Goal: Task Accomplishment & Management: Manage account settings

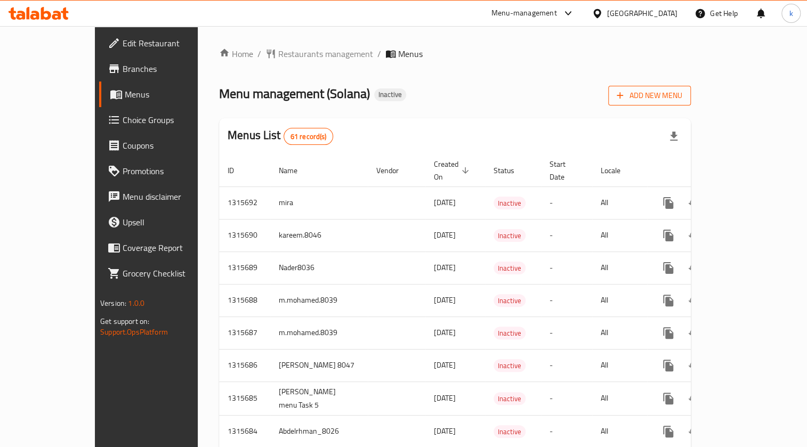
click at [682, 94] on span "Add New Menu" at bounding box center [650, 95] width 66 height 13
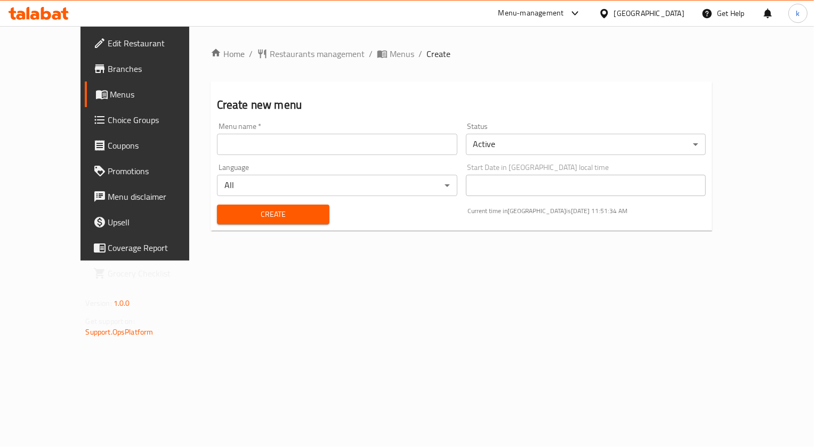
click at [338, 150] on input "text" at bounding box center [337, 144] width 240 height 21
type input "kareem.mohamed.8033"
click at [255, 214] on span "Create" at bounding box center [272, 214] width 95 height 13
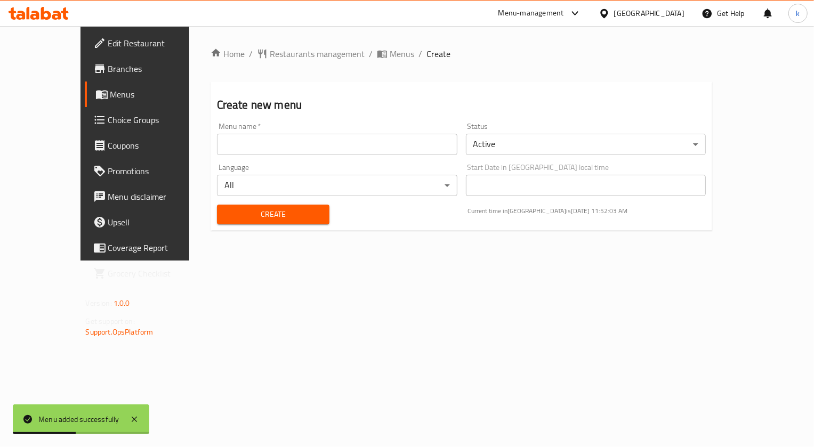
click at [110, 93] on span "Menus" at bounding box center [159, 94] width 98 height 13
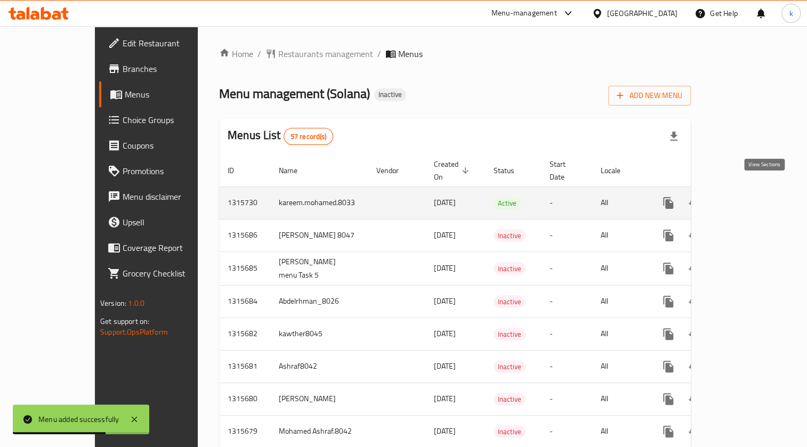
click at [757, 192] on link "enhanced table" at bounding box center [745, 203] width 26 height 26
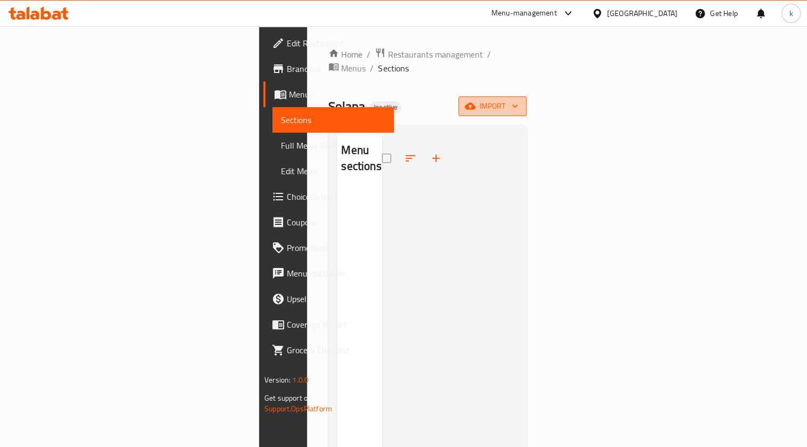
click at [527, 96] on button "import" at bounding box center [492, 106] width 68 height 20
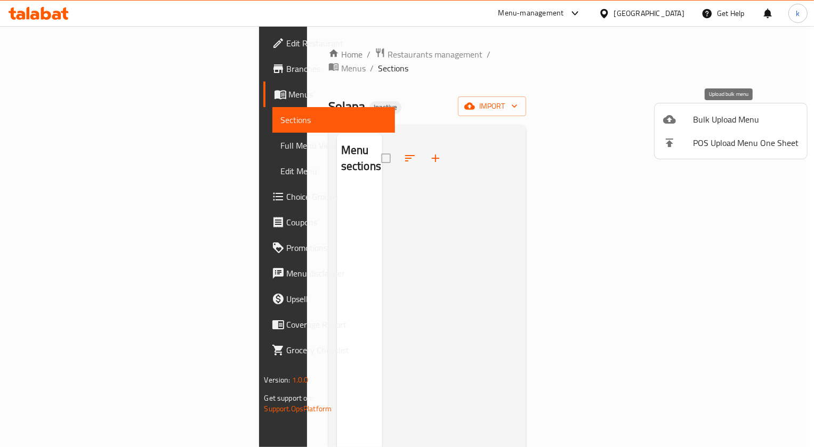
click at [750, 113] on span "Bulk Upload Menu" at bounding box center [746, 119] width 106 height 13
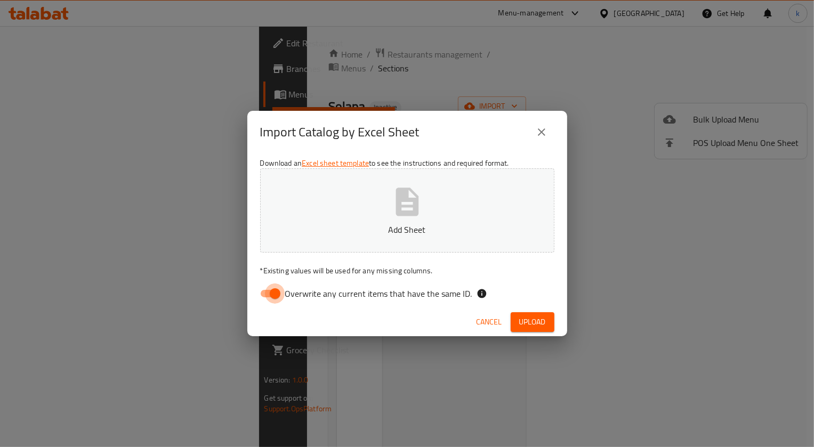
click at [268, 296] on input "Overwrite any current items that have the same ID." at bounding box center [275, 294] width 61 height 20
checkbox input "false"
click at [424, 219] on button "Add Sheet" at bounding box center [407, 210] width 294 height 84
click at [530, 320] on span "Upload" at bounding box center [532, 322] width 27 height 13
click at [516, 318] on button "Upload" at bounding box center [533, 322] width 44 height 20
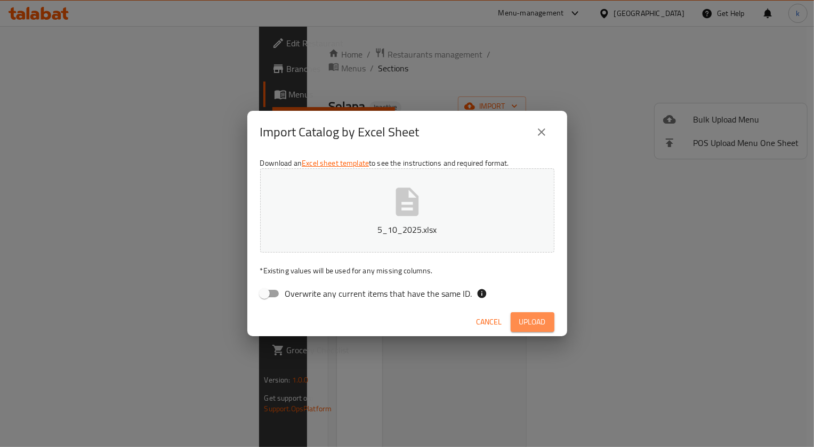
click at [532, 326] on span "Upload" at bounding box center [532, 322] width 27 height 13
click at [547, 324] on button "Upload" at bounding box center [533, 322] width 44 height 20
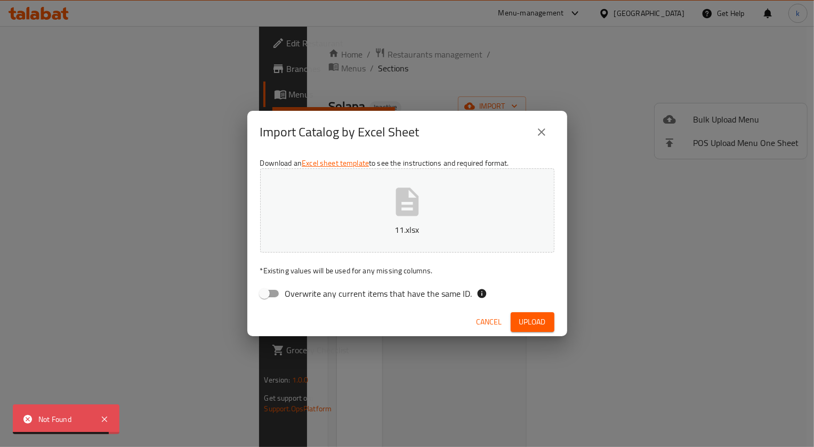
click at [536, 318] on span "Upload" at bounding box center [532, 322] width 27 height 13
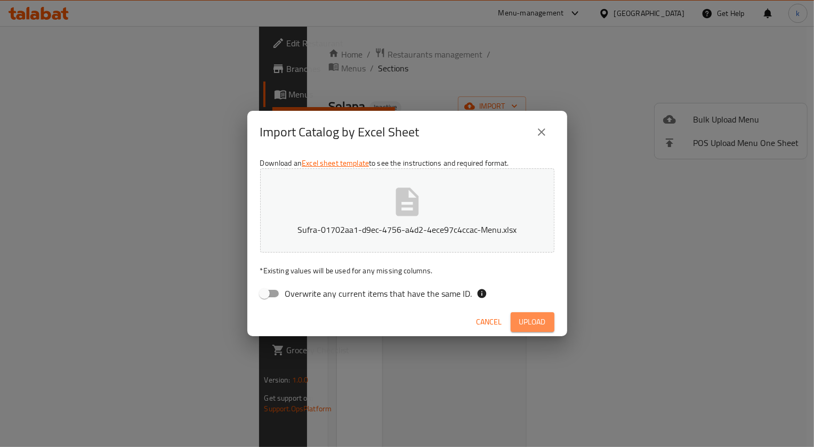
click at [532, 320] on span "Upload" at bounding box center [532, 322] width 27 height 13
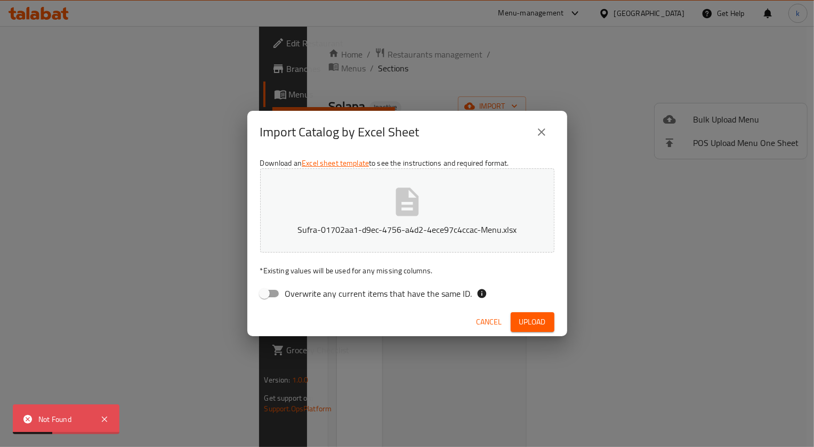
click at [535, 139] on button "close" at bounding box center [542, 132] width 26 height 26
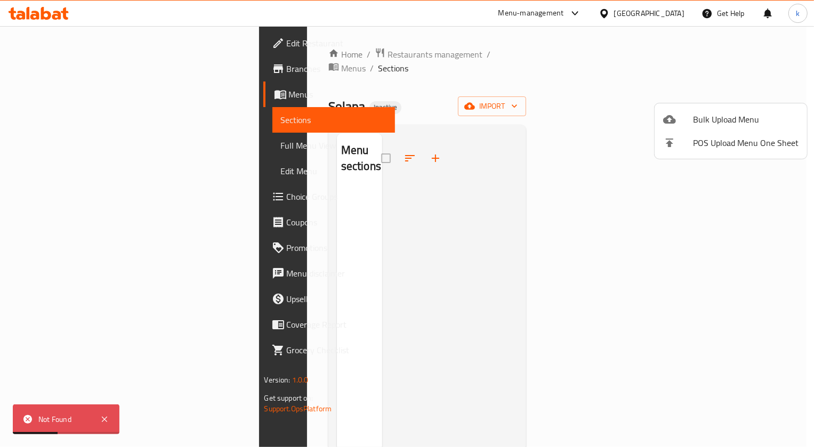
click at [558, 171] on div at bounding box center [407, 223] width 814 height 447
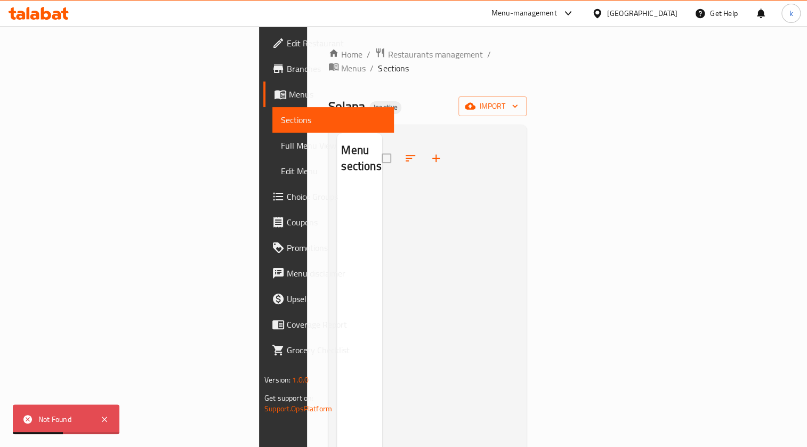
click at [518, 171] on div at bounding box center [450, 356] width 136 height 447
click at [518, 100] on span "import" at bounding box center [492, 106] width 51 height 13
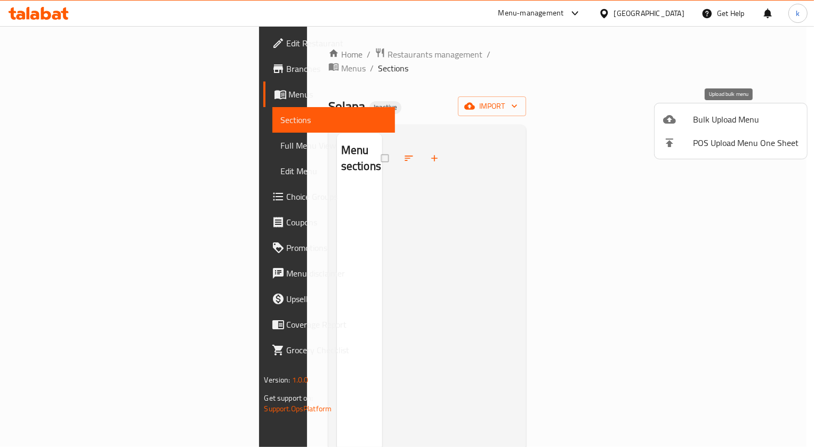
click at [717, 118] on span "Bulk Upload Menu" at bounding box center [746, 119] width 106 height 13
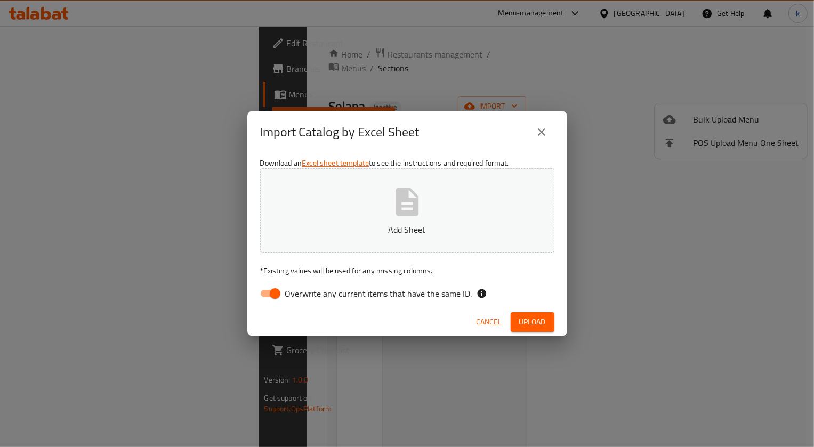
click at [449, 293] on span "Overwrite any current items that have the same ID." at bounding box center [378, 293] width 187 height 13
click at [305, 293] on input "Overwrite any current items that have the same ID." at bounding box center [275, 294] width 61 height 20
checkbox input "false"
click at [542, 319] on span "Upload" at bounding box center [532, 322] width 27 height 13
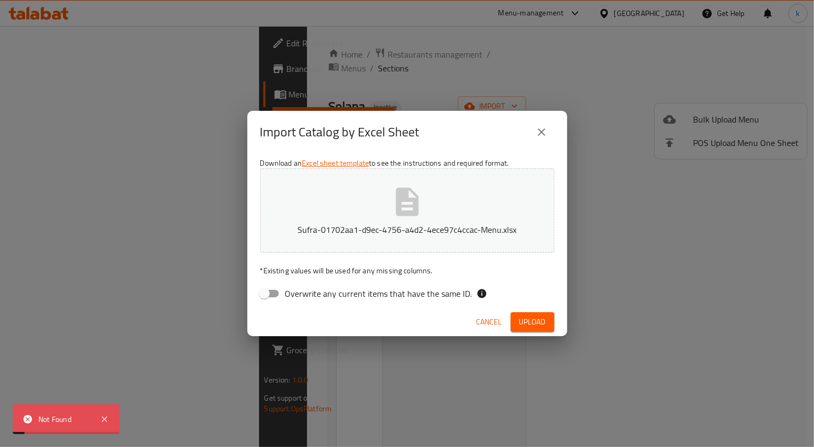
click at [542, 319] on span "Upload" at bounding box center [532, 322] width 27 height 13
drag, startPoint x: 462, startPoint y: 371, endPoint x: 430, endPoint y: 394, distance: 38.9
click at [438, 392] on div "Import Catalog by Excel Sheet Download an Excel sheet template to see the instr…" at bounding box center [407, 223] width 814 height 447
click at [336, 393] on div "Import Catalog by Excel Sheet Download an Excel sheet template to see the instr…" at bounding box center [407, 223] width 814 height 447
click at [545, 325] on span "Upload" at bounding box center [532, 322] width 27 height 13
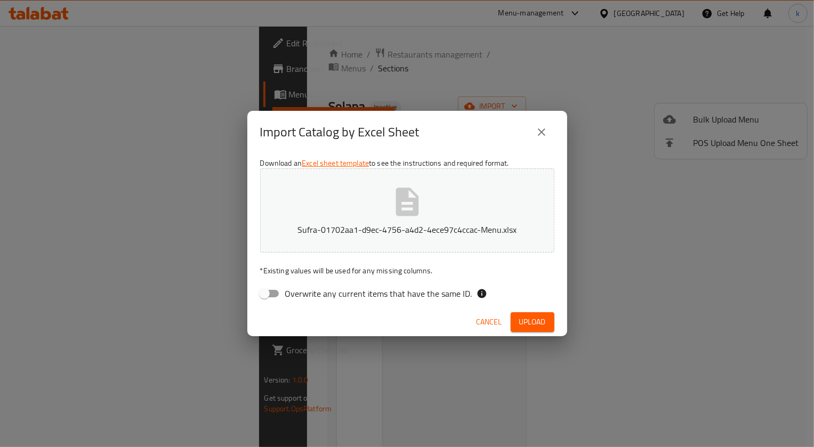
click at [592, 281] on div "Import Catalog by Excel Sheet Download an Excel sheet template to see the instr…" at bounding box center [407, 223] width 814 height 447
click at [483, 322] on span "Cancel" at bounding box center [489, 322] width 26 height 13
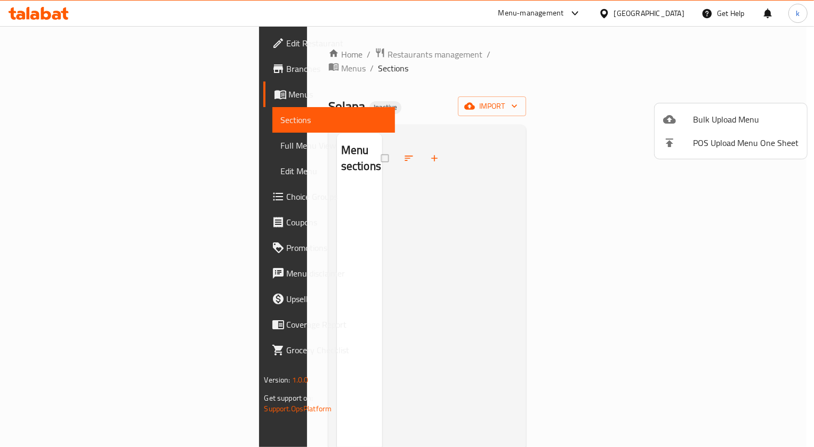
click at [42, 92] on div at bounding box center [407, 223] width 814 height 447
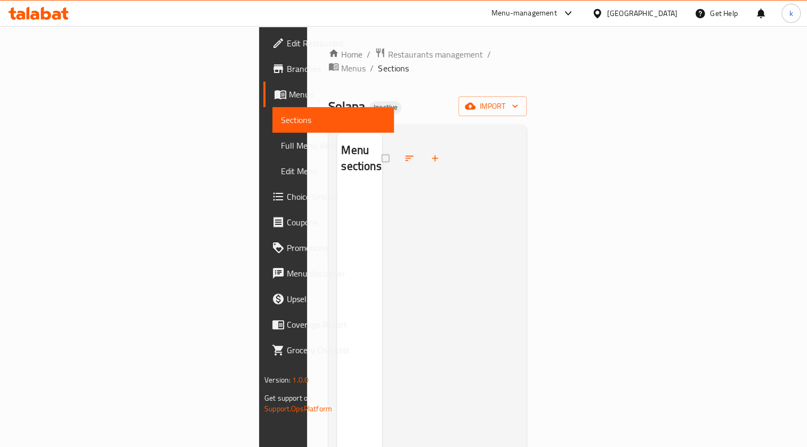
click at [289, 92] on span "Menus" at bounding box center [337, 94] width 96 height 13
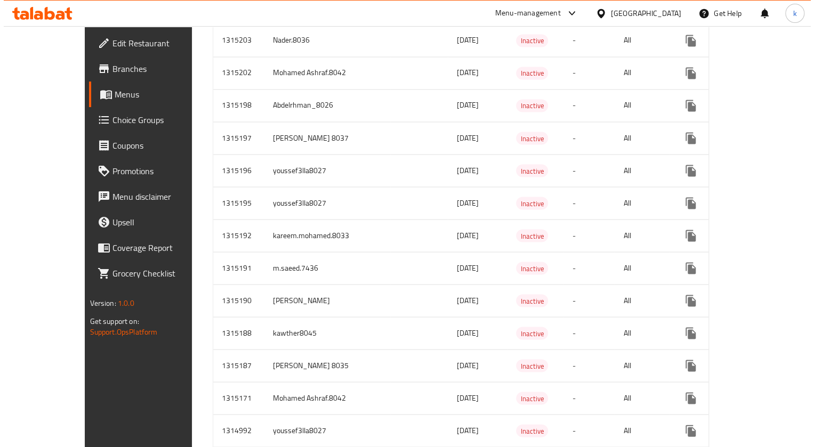
scroll to position [1353, 0]
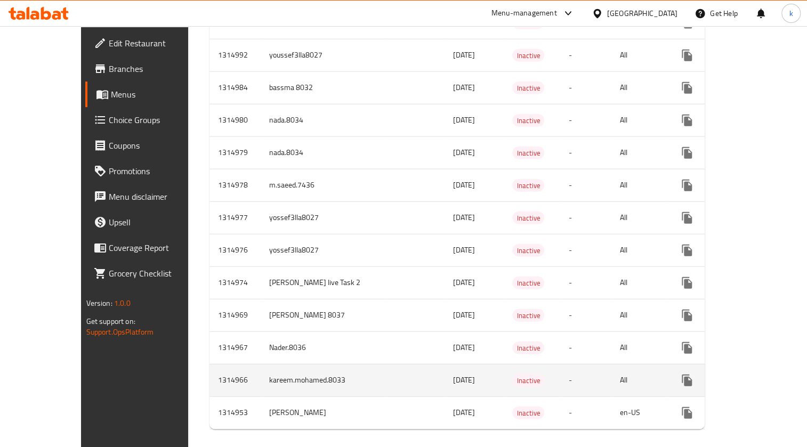
click at [261, 371] on td "kareem.mohamed.8033" at bounding box center [324, 380] width 126 height 33
copy td "kareem.mohamed.8033"
click at [738, 376] on icon "enhanced table" at bounding box center [737, 381] width 7 height 10
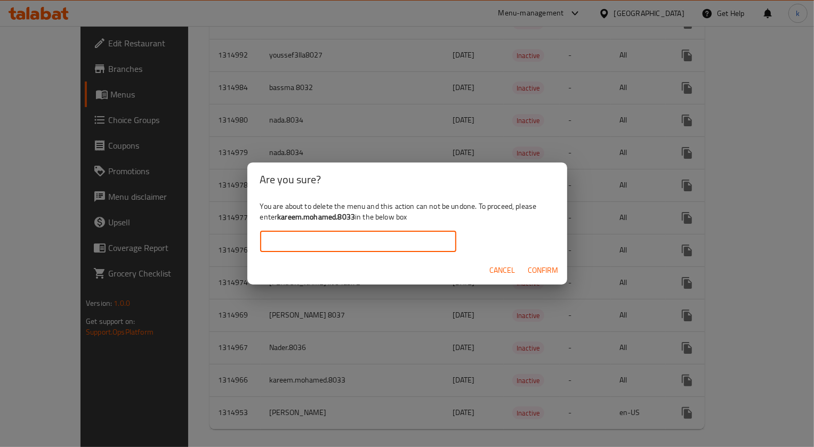
click at [291, 237] on input "text" at bounding box center [358, 241] width 196 height 21
paste input "kareem.mohamed.8033"
type input "kareem.mohamed.8033"
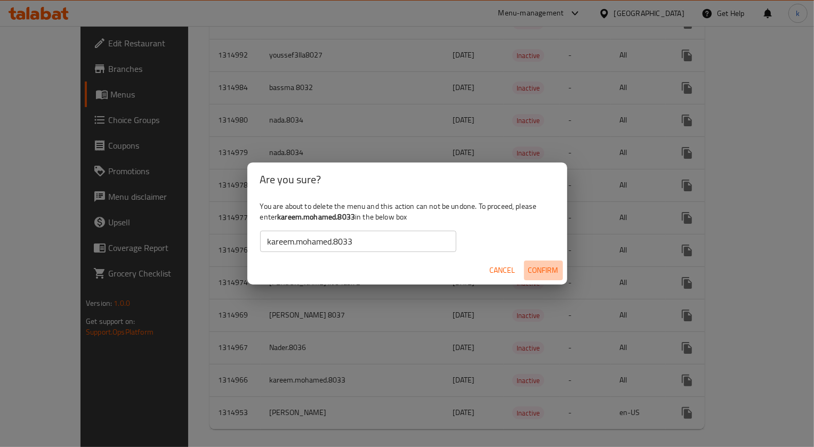
click at [539, 271] on span "Confirm" at bounding box center [543, 270] width 30 height 13
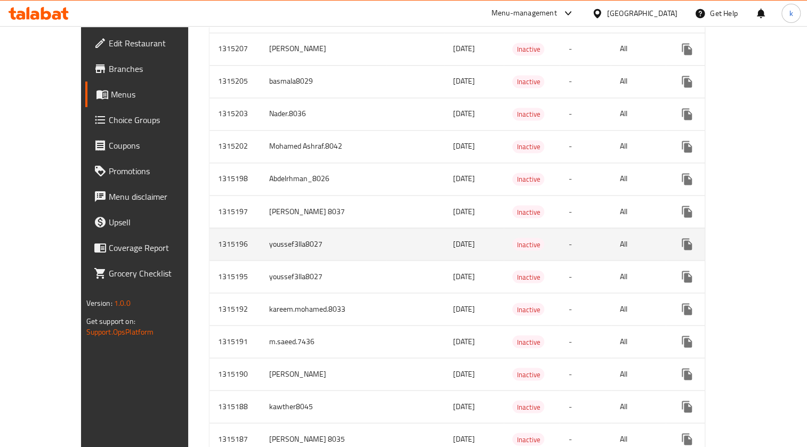
scroll to position [920, 0]
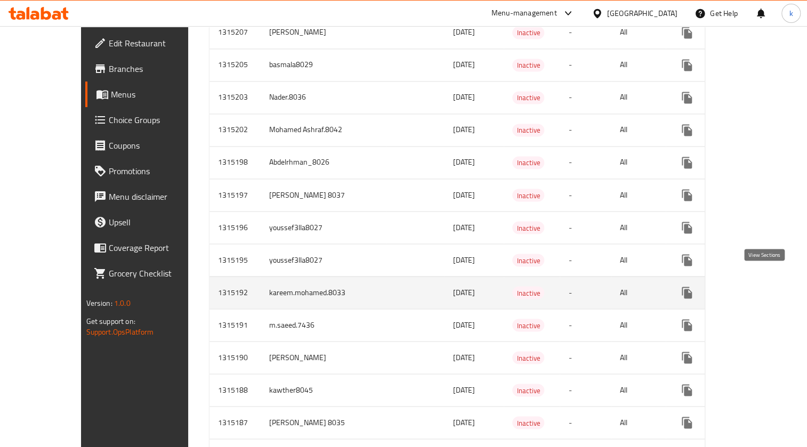
click at [757, 286] on icon "enhanced table" at bounding box center [763, 292] width 13 height 13
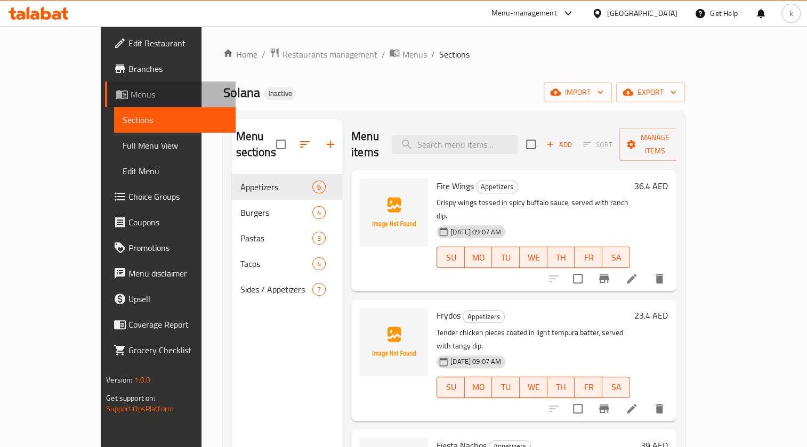
click at [131, 92] on span "Menus" at bounding box center [179, 94] width 96 height 13
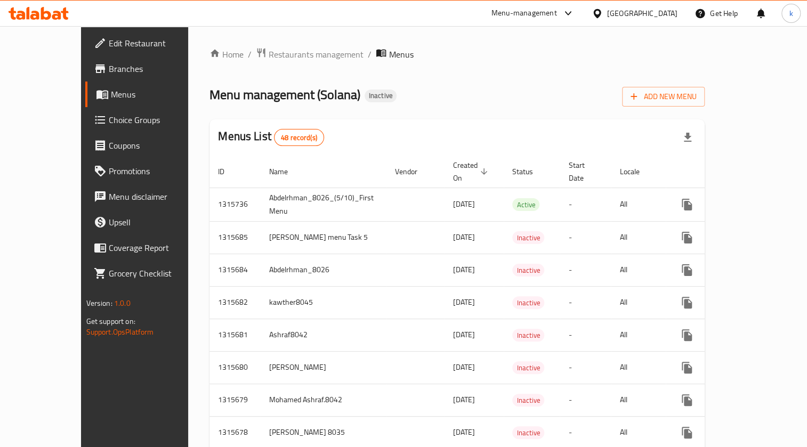
click at [555, 85] on div "Menu management ( Solana ) Inactive Add New Menu" at bounding box center [456, 95] width 495 height 24
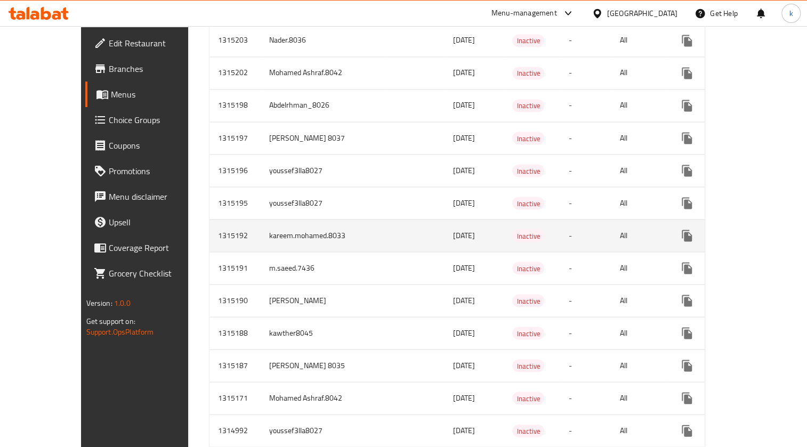
click at [261, 227] on td "kareem.mohamed.8033" at bounding box center [324, 235] width 126 height 33
copy td "kareem.mohamed.8033"
click at [740, 229] on icon "enhanced table" at bounding box center [738, 235] width 13 height 13
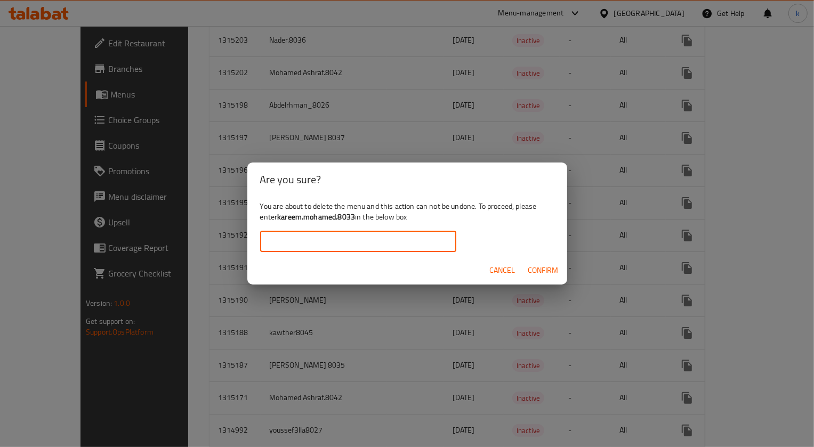
click at [332, 241] on input "text" at bounding box center [358, 241] width 196 height 21
paste input "kareem.mohamed.8033"
type input "kareem.mohamed.8033"
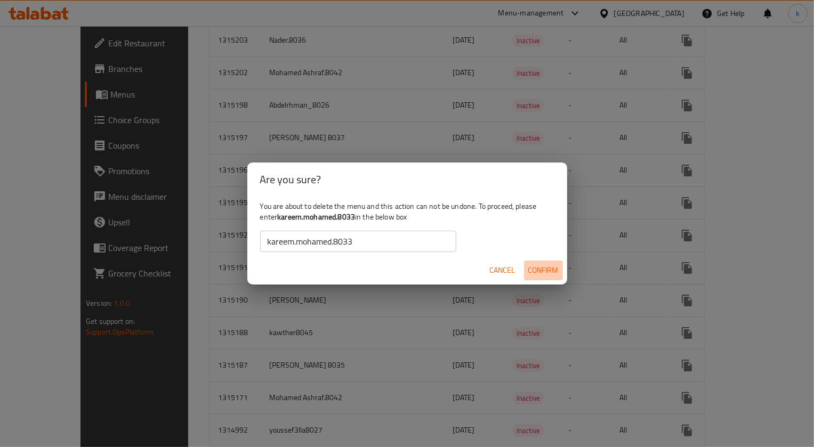
click at [538, 273] on span "Confirm" at bounding box center [543, 270] width 30 height 13
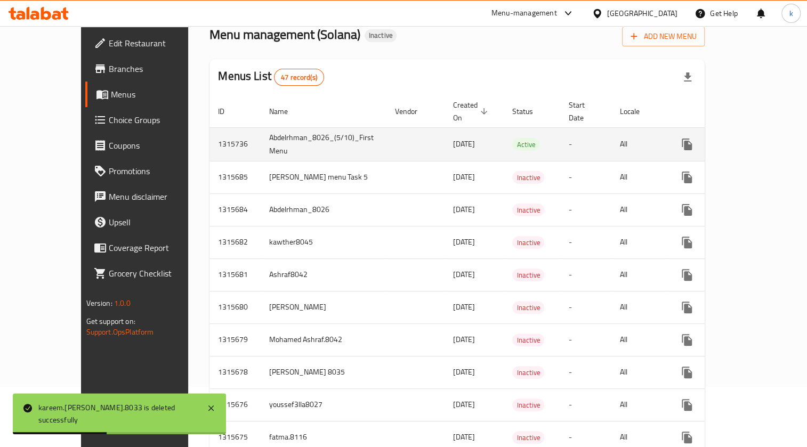
scroll to position [0, 0]
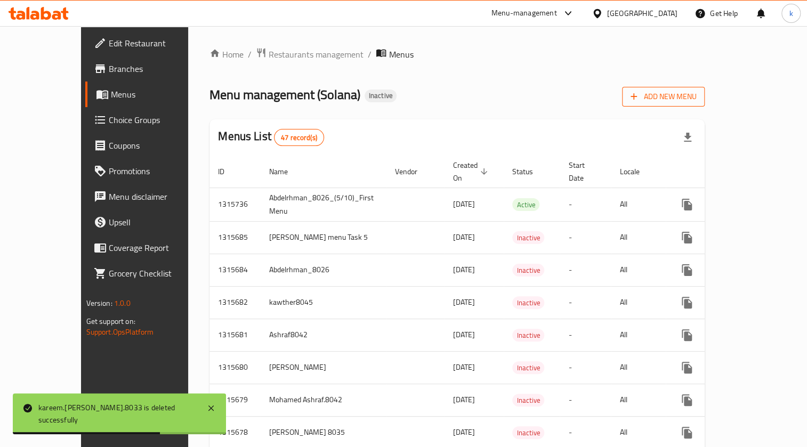
click at [696, 95] on span "Add New Menu" at bounding box center [664, 96] width 66 height 13
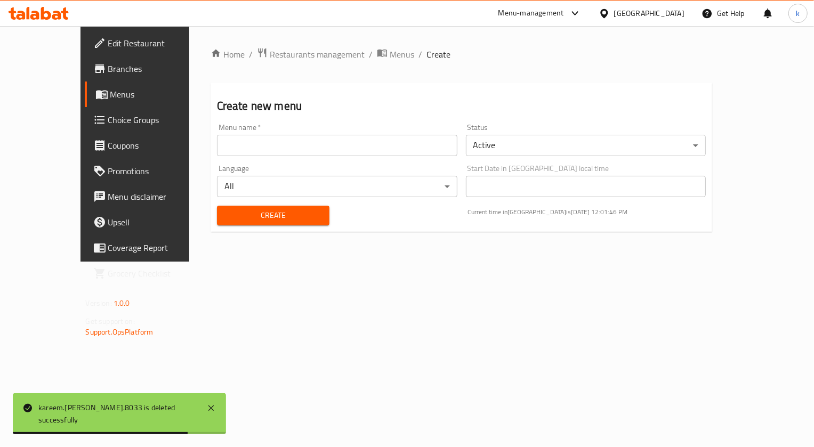
click at [233, 133] on div "Menu name   * Menu name *" at bounding box center [337, 140] width 240 height 33
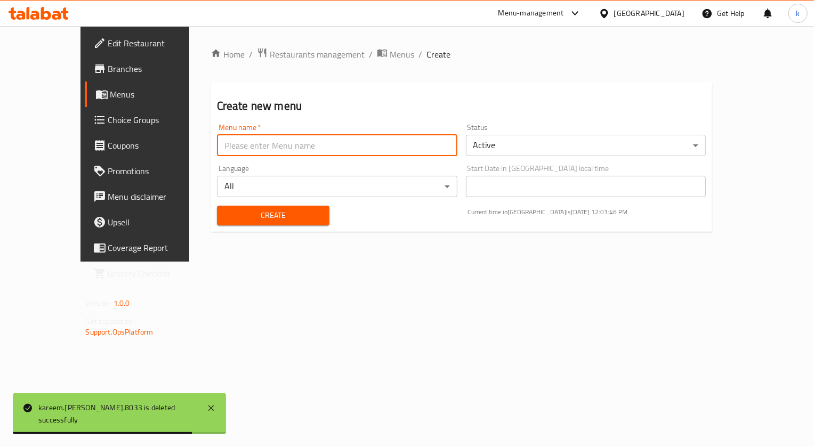
click at [219, 146] on input "text" at bounding box center [337, 145] width 240 height 21
paste input "kareem.mohamed.8033"
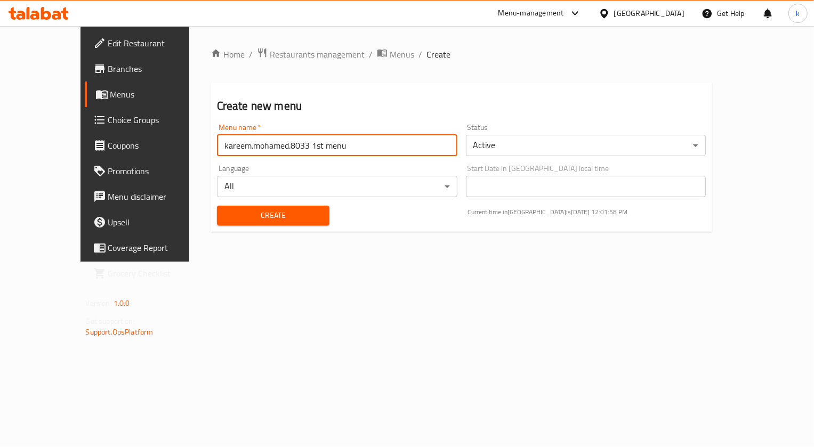
type input "kareem.mohamed.8033 1st menu"
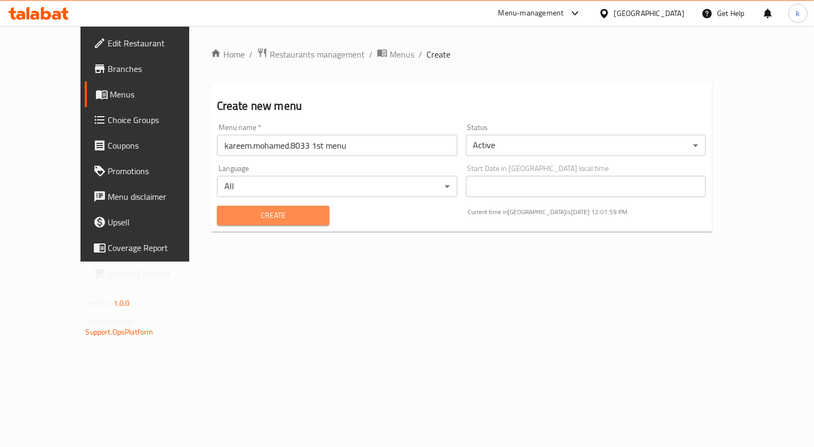
click at [257, 214] on span "Create" at bounding box center [272, 215] width 95 height 13
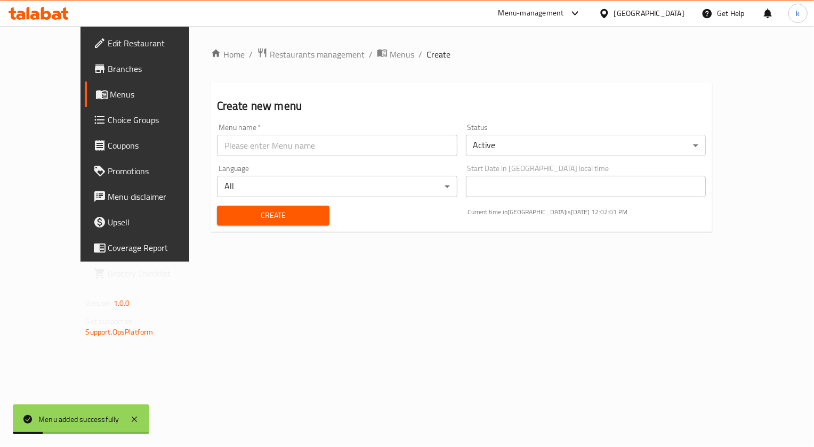
click at [110, 95] on span "Menus" at bounding box center [159, 94] width 98 height 13
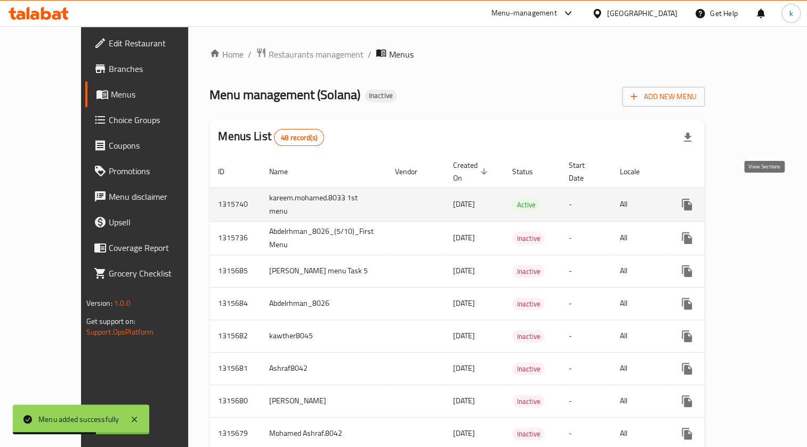
click at [762, 200] on icon "enhanced table" at bounding box center [764, 205] width 10 height 10
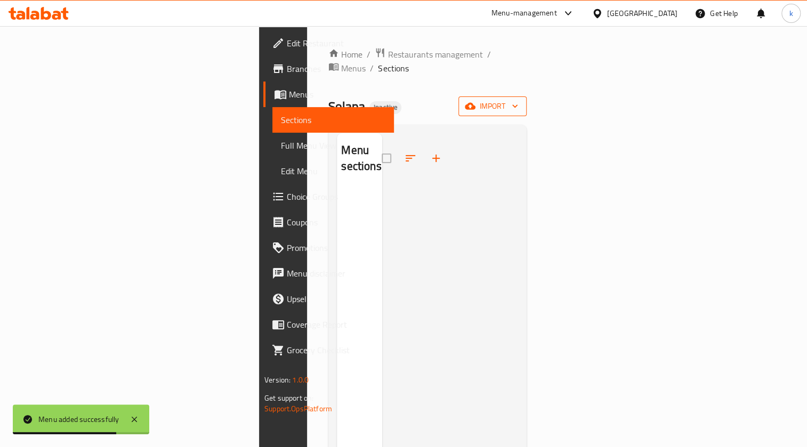
click at [527, 96] on button "import" at bounding box center [492, 106] width 68 height 20
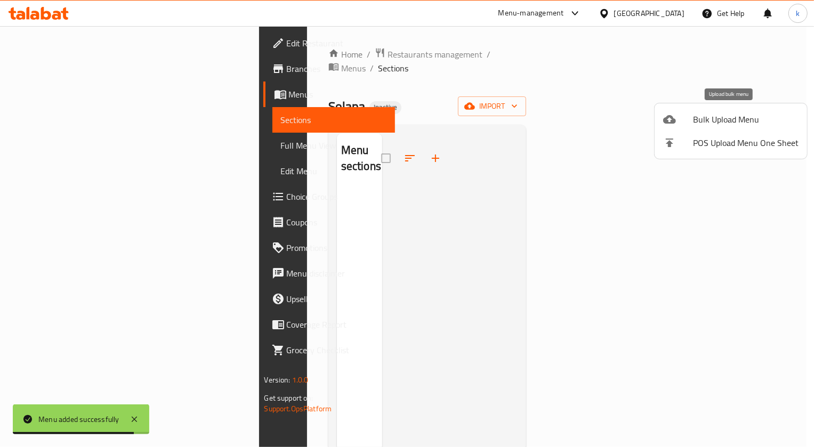
click at [698, 118] on span "Bulk Upload Menu" at bounding box center [746, 119] width 106 height 13
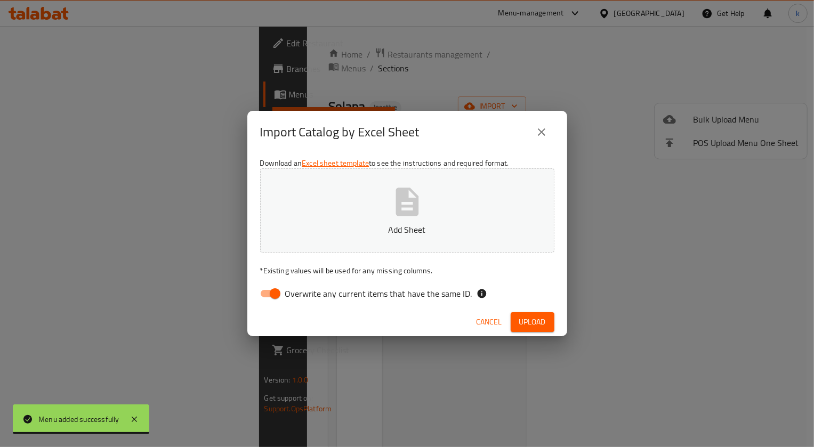
click at [272, 291] on input "Overwrite any current items that have the same ID." at bounding box center [275, 294] width 61 height 20
checkbox input "false"
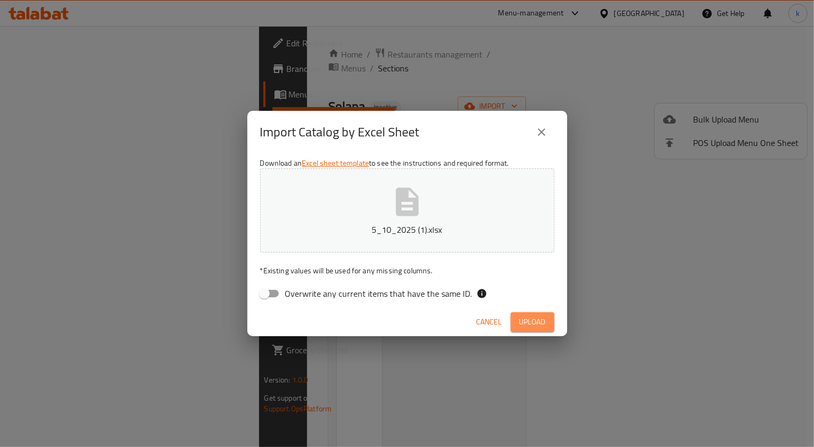
click at [536, 323] on span "Upload" at bounding box center [532, 322] width 27 height 13
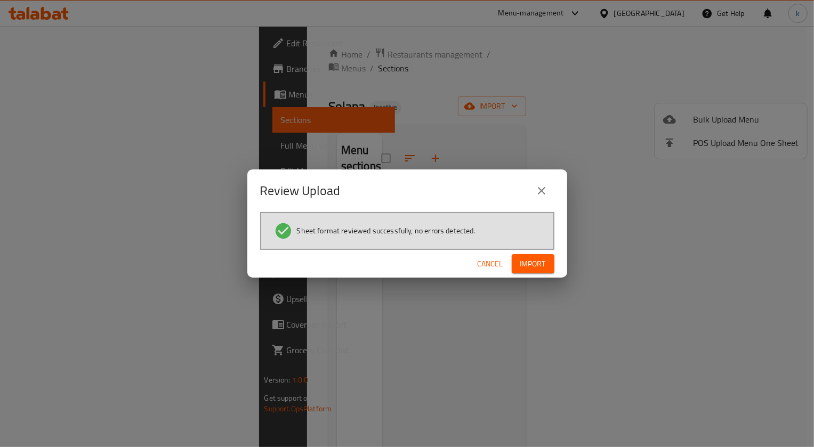
click at [534, 270] on span "Import" at bounding box center [533, 263] width 26 height 13
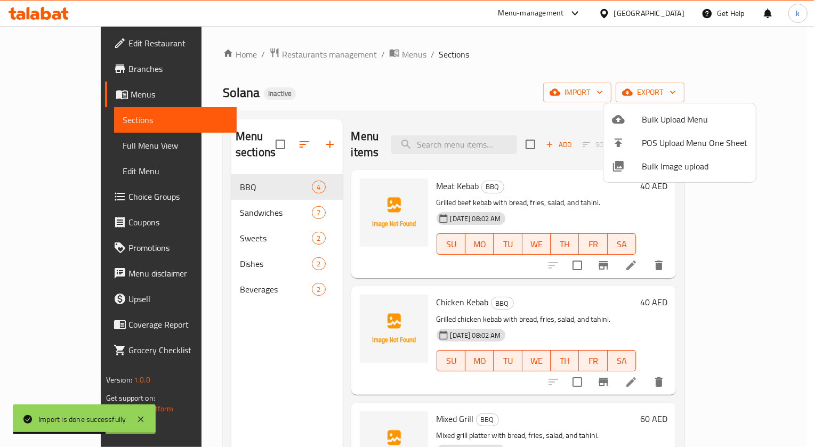
click at [74, 146] on div at bounding box center [407, 223] width 814 height 447
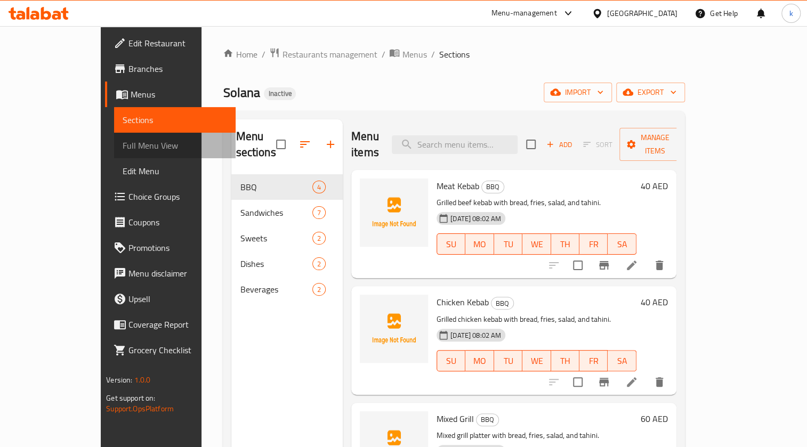
click at [123, 150] on span "Full Menu View" at bounding box center [175, 145] width 104 height 13
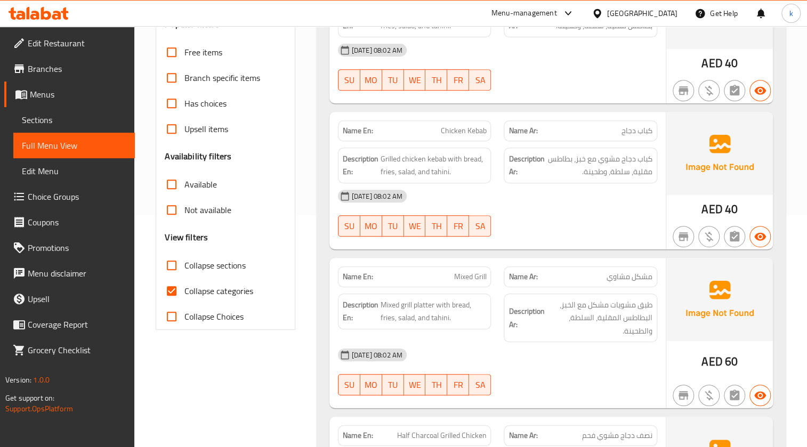
scroll to position [242, 0]
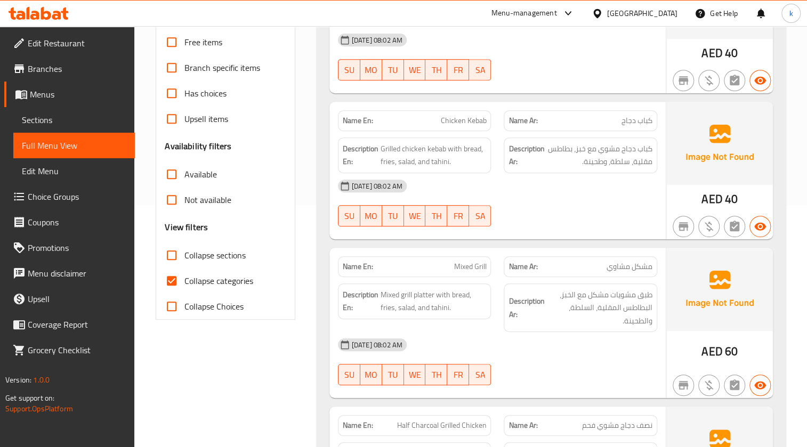
click at [241, 285] on span "Collapse categories" at bounding box center [218, 280] width 69 height 13
click at [184, 285] on input "Collapse categories" at bounding box center [172, 281] width 26 height 26
checkbox input "false"
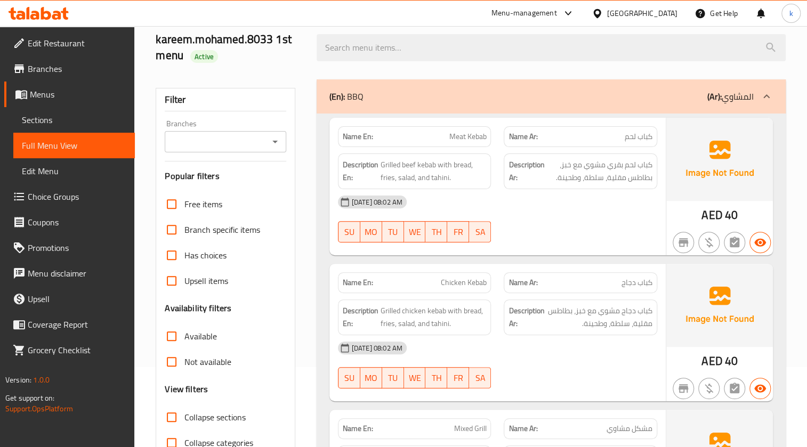
scroll to position [96, 0]
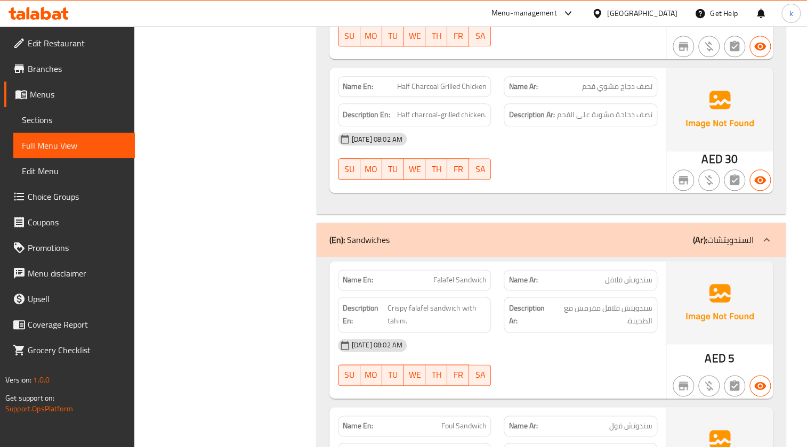
click at [50, 122] on span "Sections" at bounding box center [74, 120] width 104 height 13
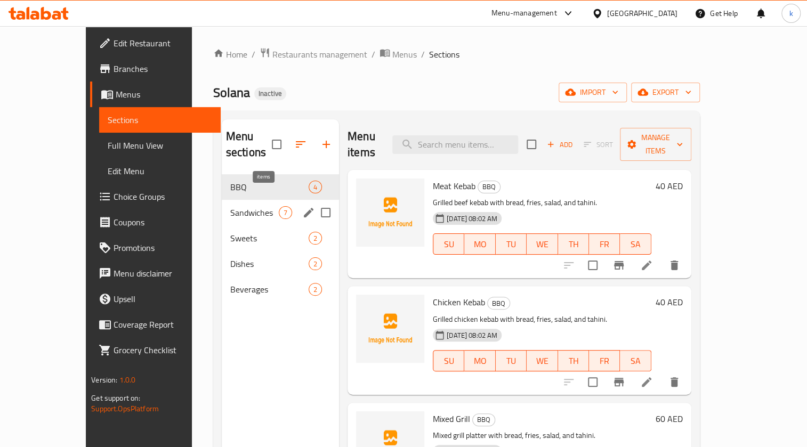
click at [279, 208] on span "7" at bounding box center [285, 213] width 12 height 10
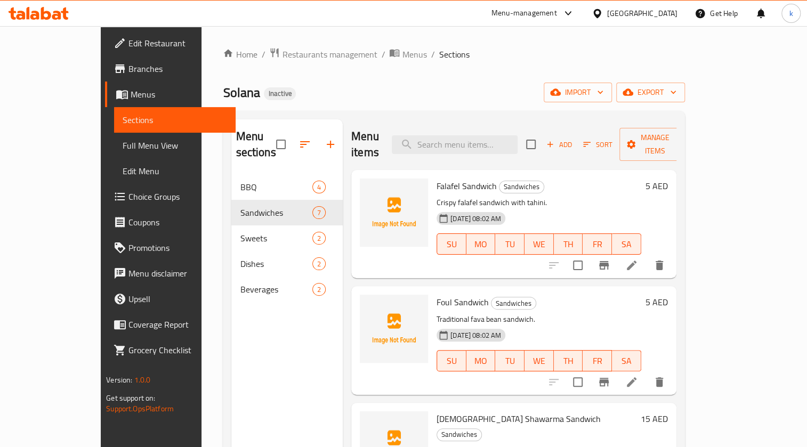
click at [123, 146] on span "Full Menu View" at bounding box center [175, 145] width 104 height 13
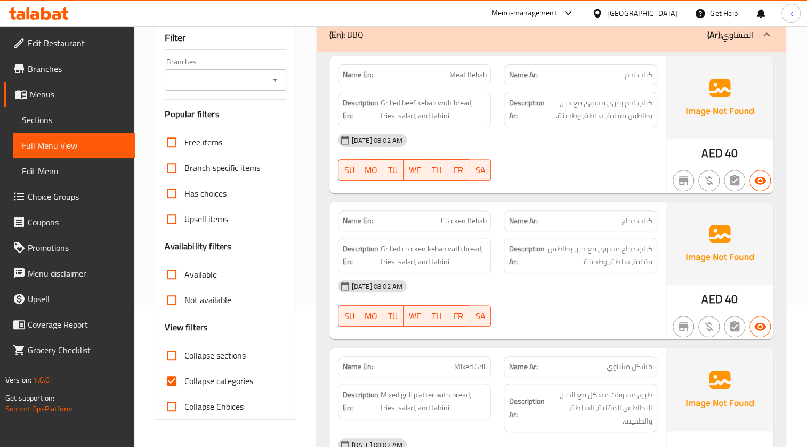
scroll to position [214, 0]
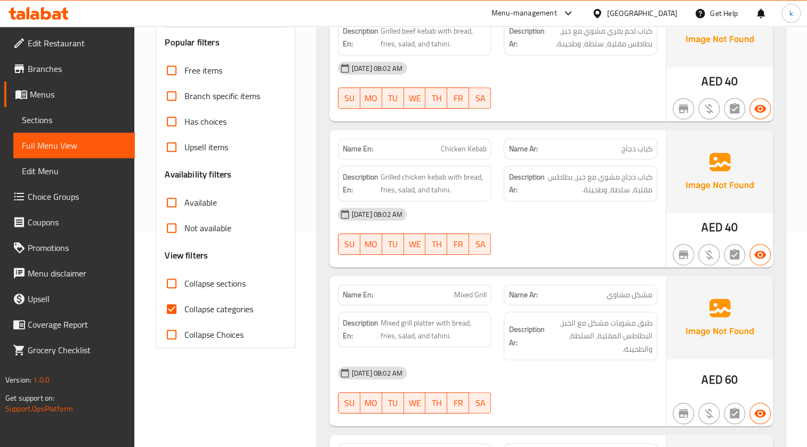
click at [198, 311] on span "Collapse categories" at bounding box center [218, 309] width 69 height 13
click at [184, 311] on input "Collapse categories" at bounding box center [172, 309] width 26 height 26
checkbox input "false"
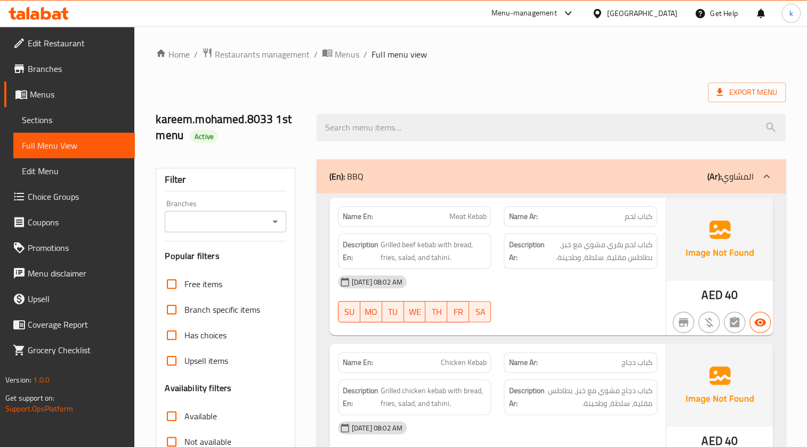
scroll to position [0, 0]
click at [737, 98] on span "Export Menu" at bounding box center [746, 92] width 61 height 13
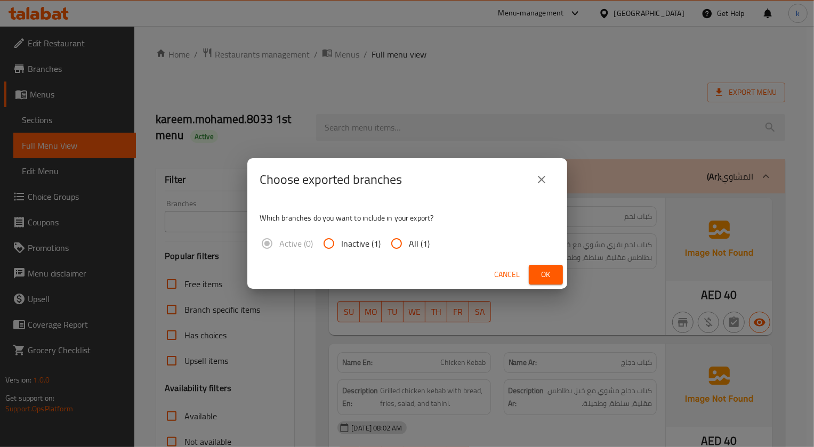
click at [416, 243] on span "All (1)" at bounding box center [419, 243] width 21 height 13
click at [409, 243] on input "All (1)" at bounding box center [397, 244] width 26 height 26
radio input "true"
click at [546, 276] on span "Ok" at bounding box center [545, 274] width 17 height 13
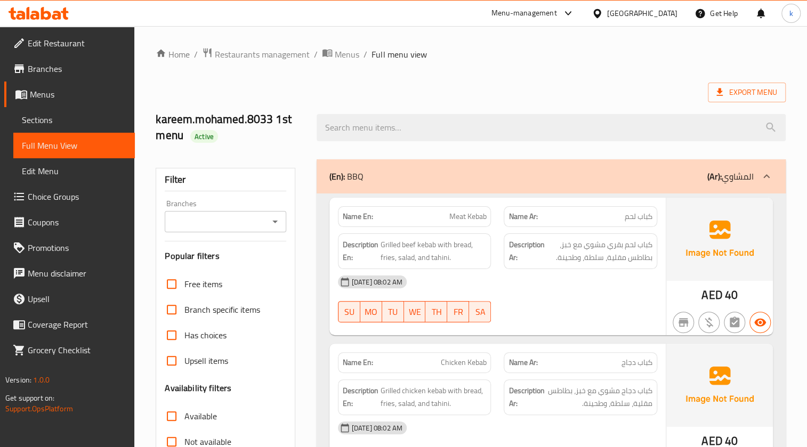
click at [85, 49] on span "Edit Restaurant" at bounding box center [77, 43] width 99 height 13
